Goal: Navigation & Orientation: Find specific page/section

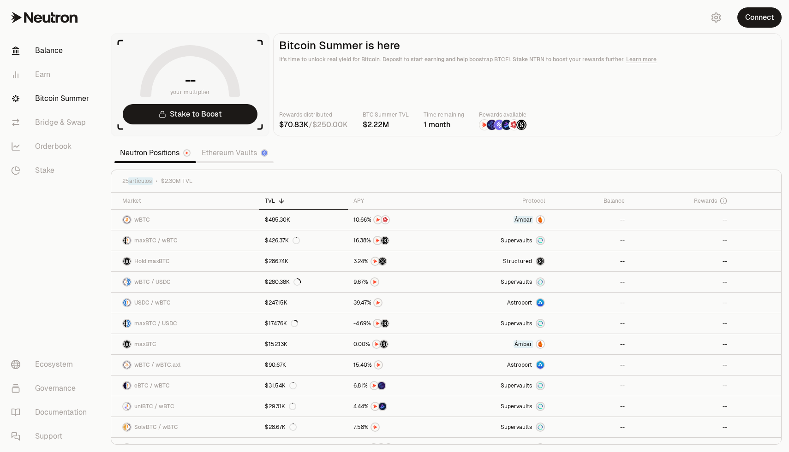
click at [56, 54] on link "Balance" at bounding box center [52, 51] width 96 height 24
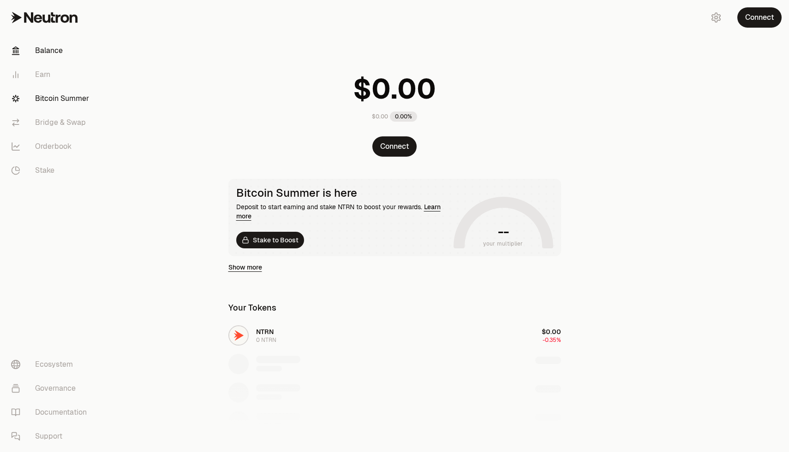
click at [46, 88] on link "Bitcoin Summer" at bounding box center [52, 99] width 96 height 24
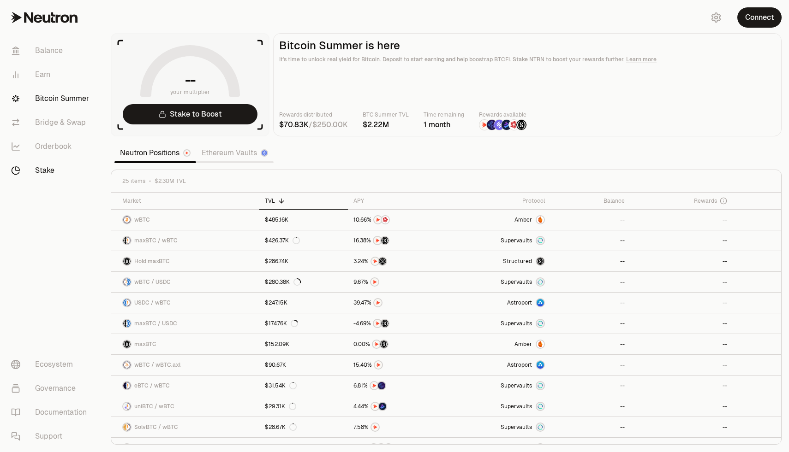
click at [44, 175] on link "Stake" at bounding box center [52, 171] width 96 height 24
